Goal: Task Accomplishment & Management: Manage account settings

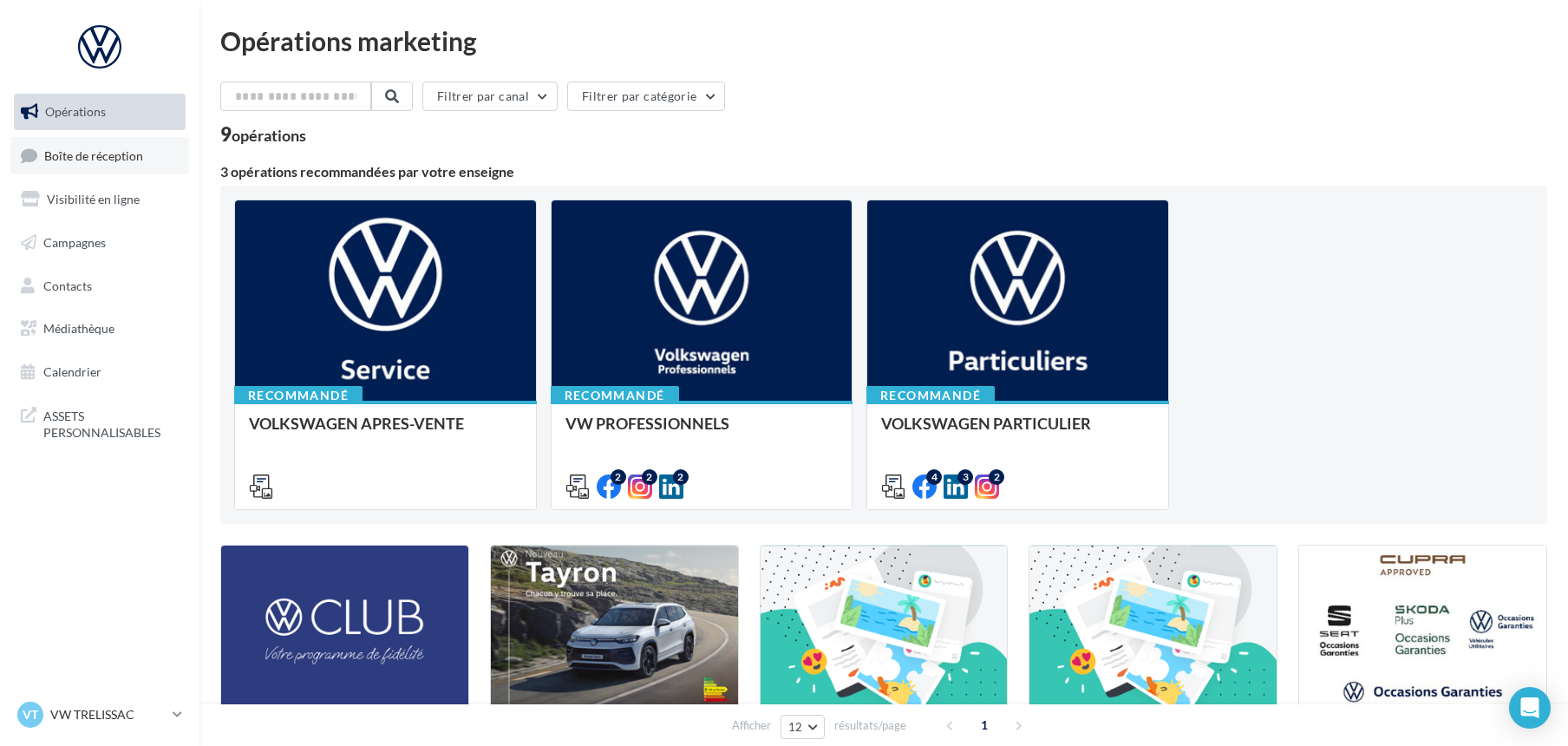
click at [66, 158] on span "Boîte de réception" at bounding box center [94, 154] width 99 height 15
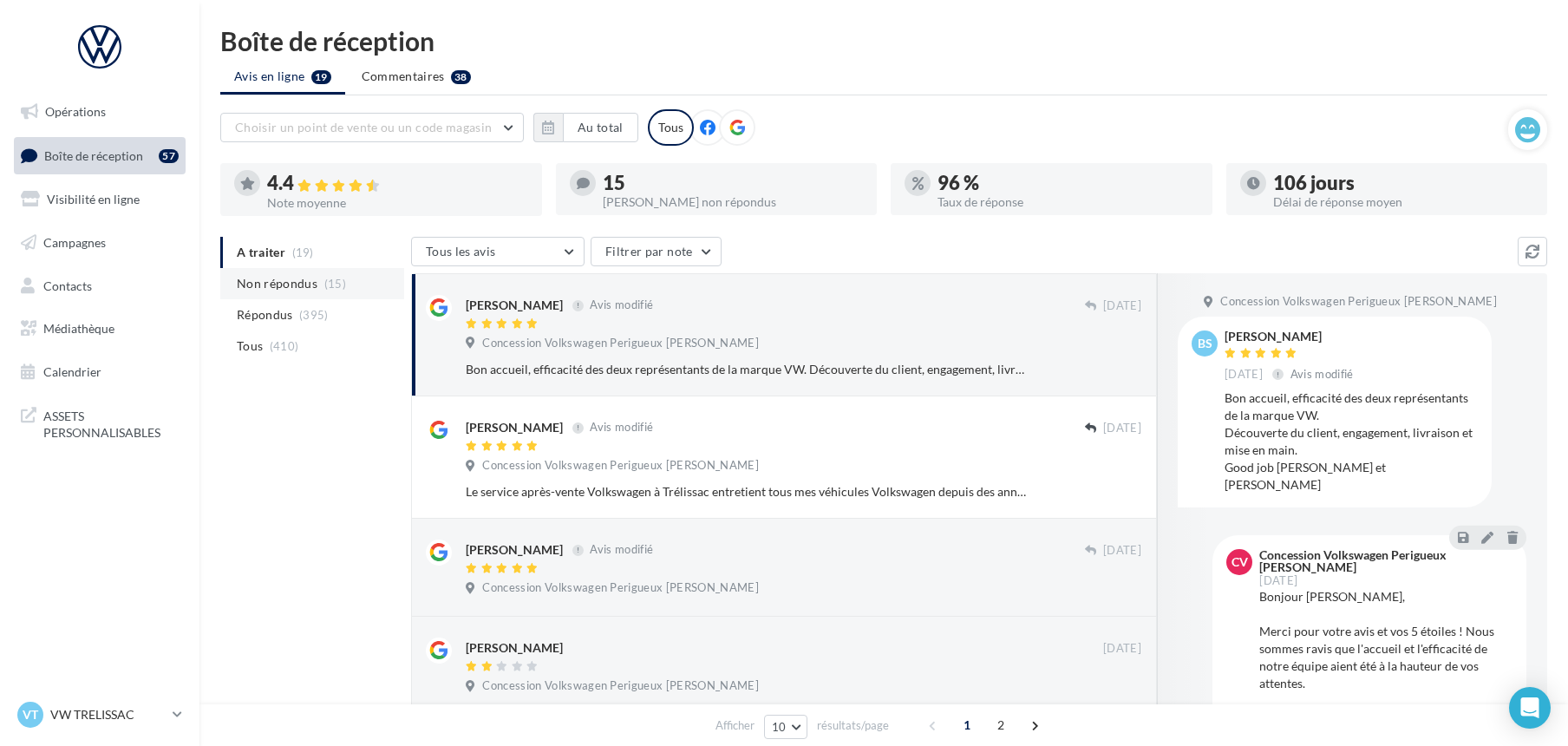
click at [274, 281] on span "Non répondus" at bounding box center [277, 284] width 81 height 17
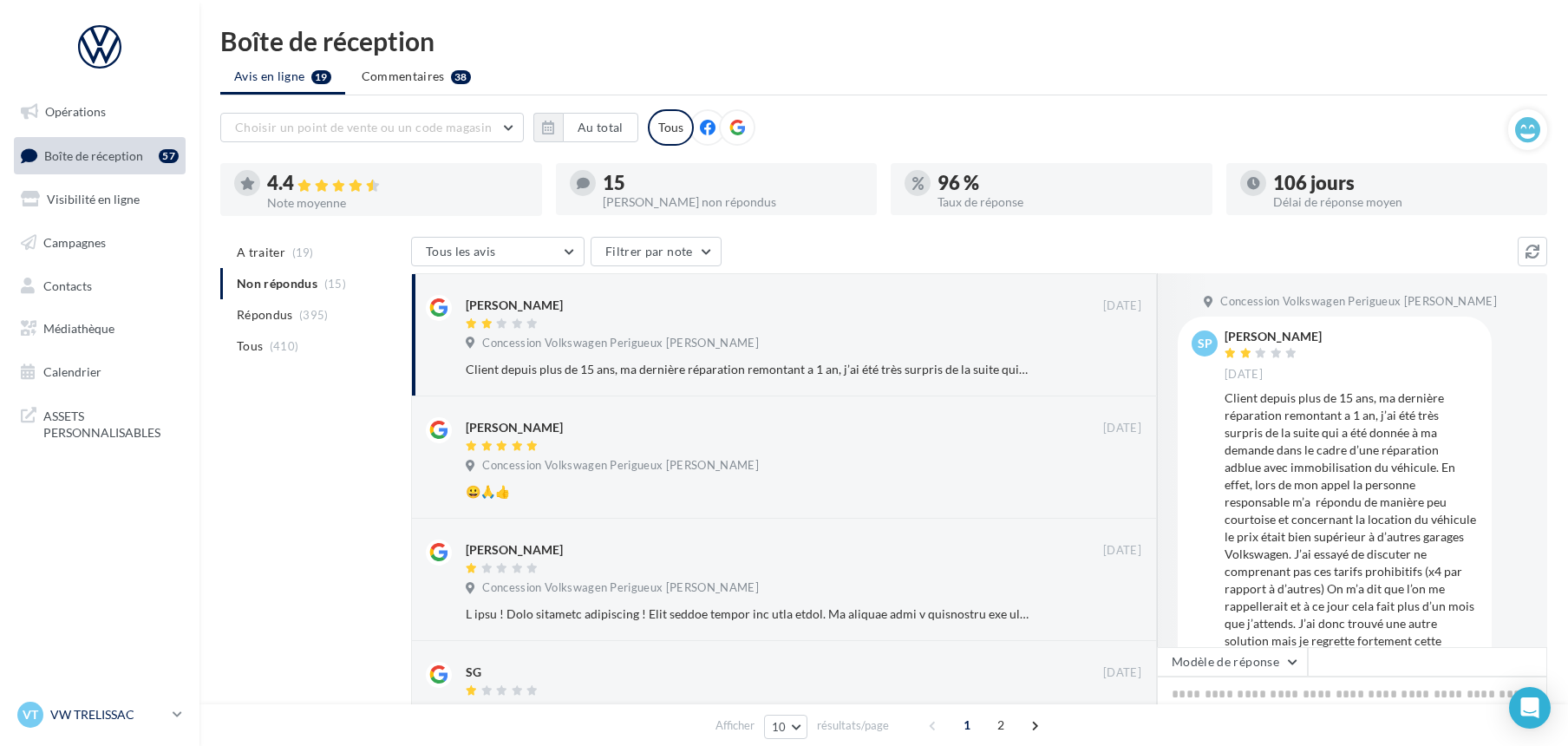
click at [80, 708] on p "VW TRELISSAC" at bounding box center [108, 715] width 115 height 17
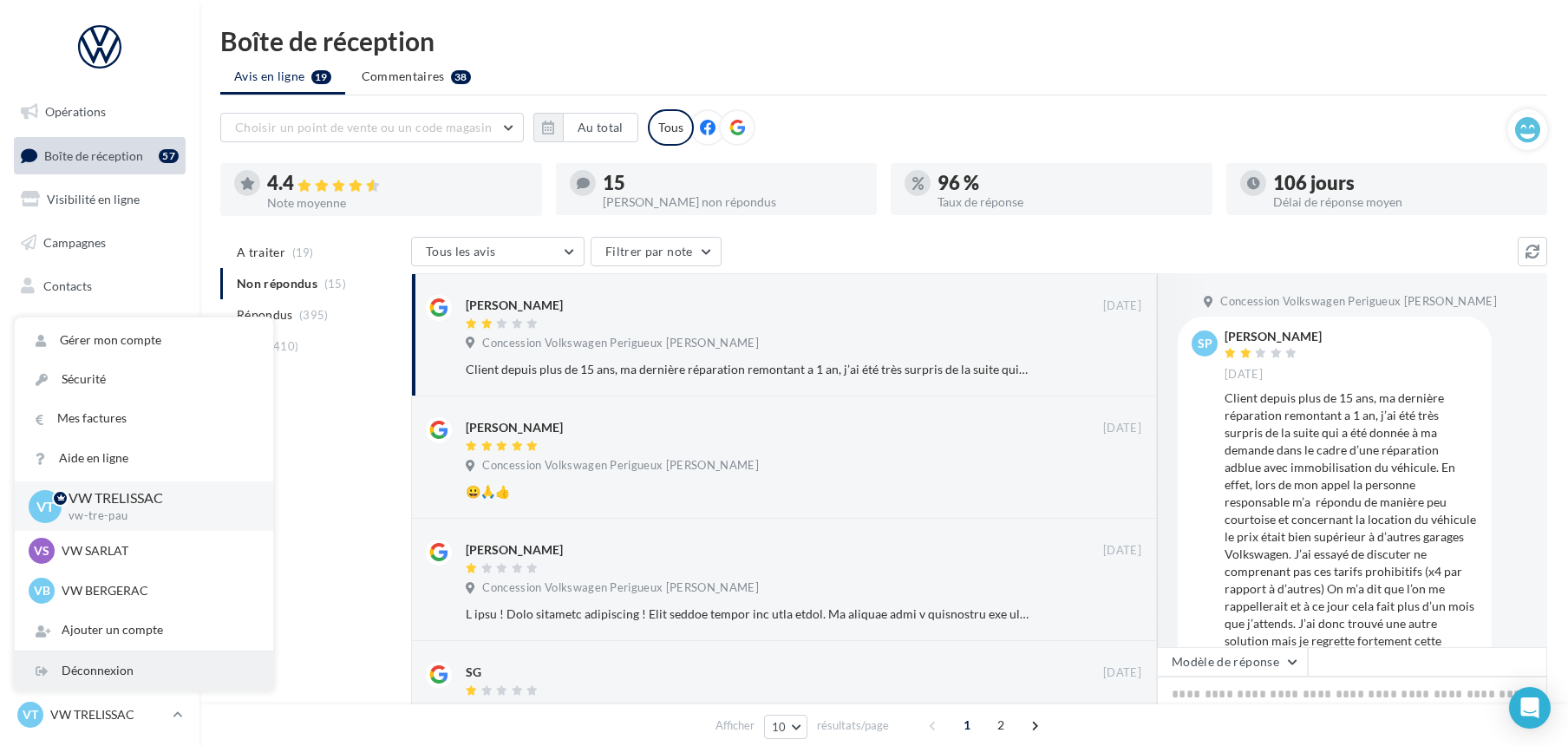
click at [87, 671] on div "Déconnexion" at bounding box center [144, 671] width 258 height 39
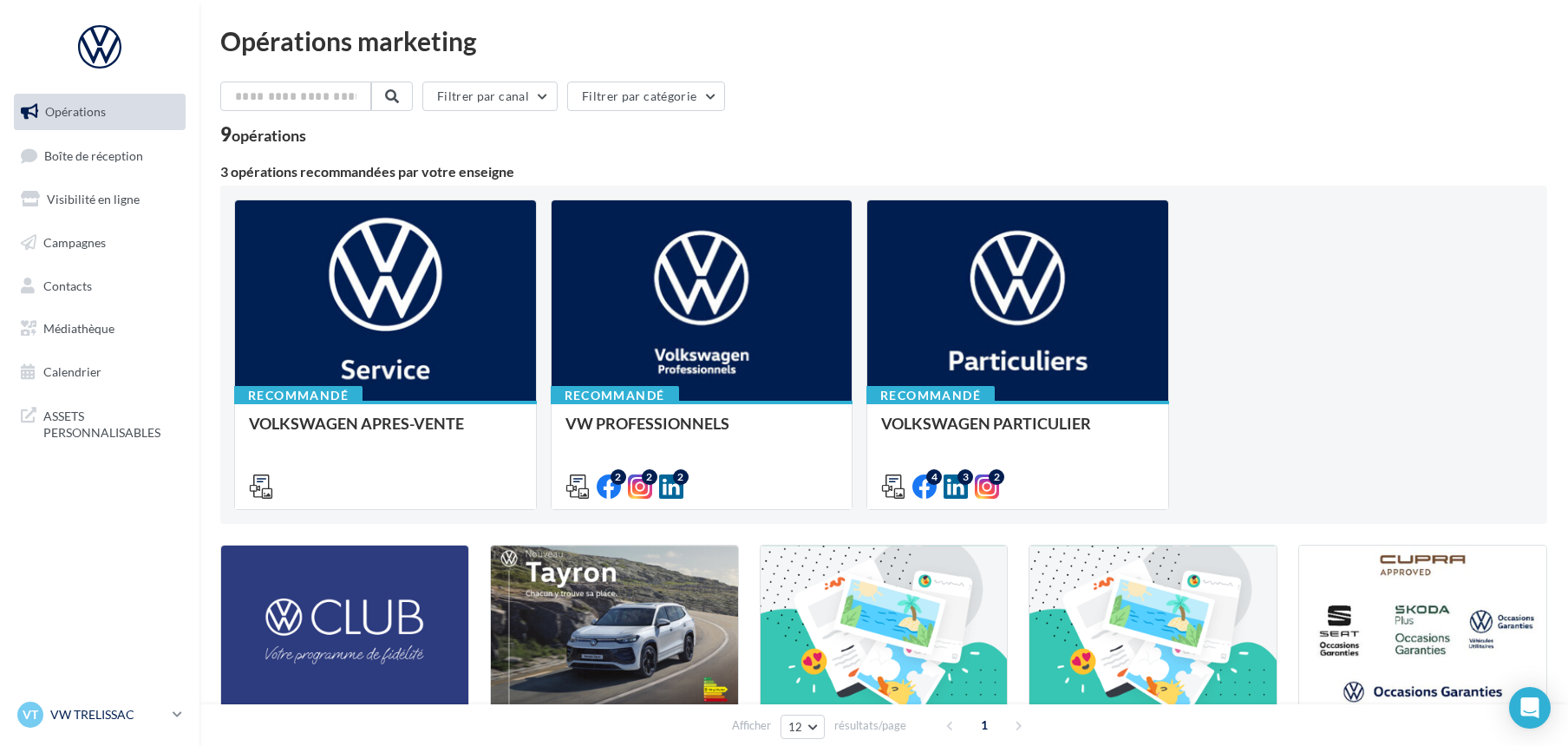
click at [60, 711] on p "VW TRELISSAC" at bounding box center [108, 715] width 115 height 17
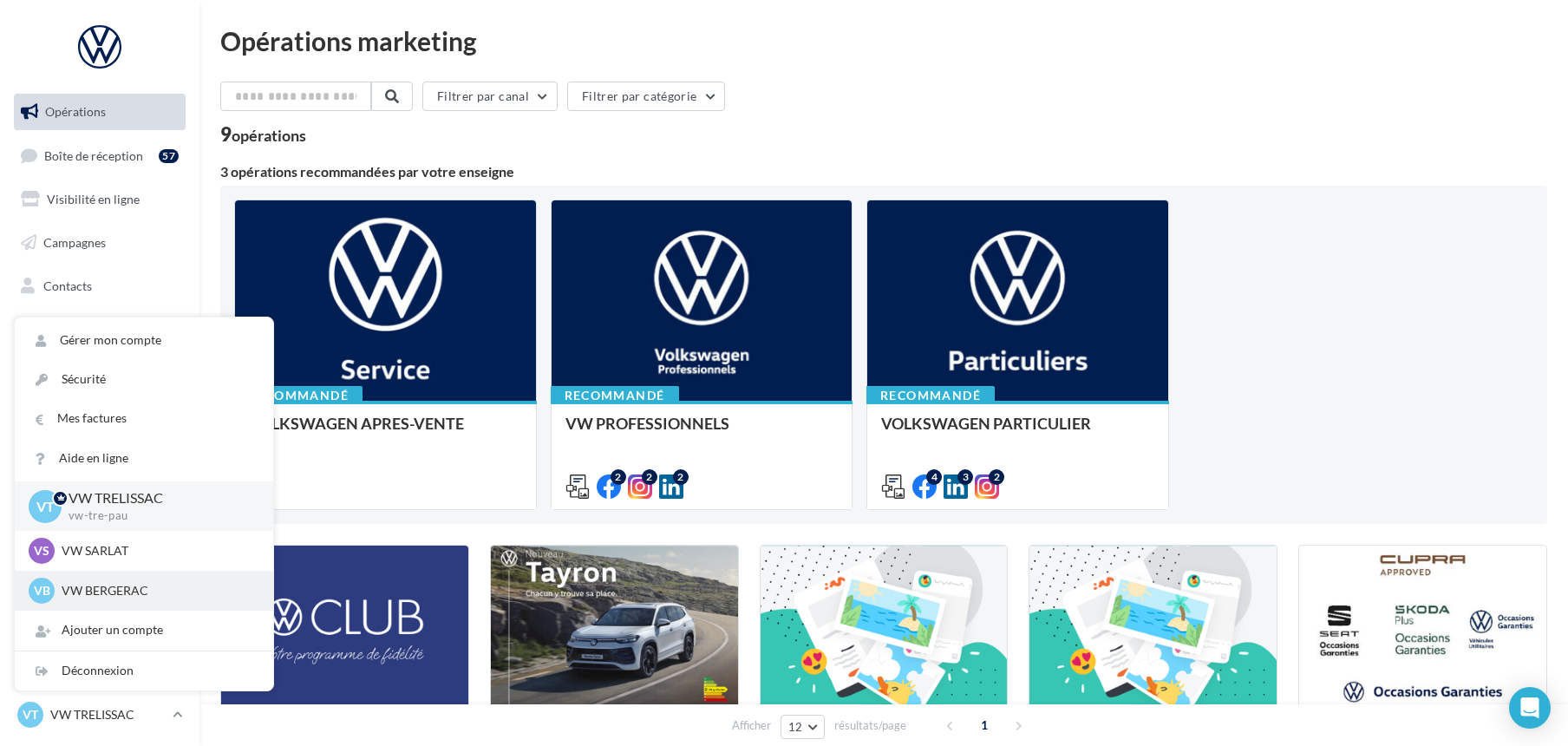
click at [84, 592] on p "VW BERGERAC" at bounding box center [157, 591] width 191 height 17
